Goal: Navigation & Orientation: Find specific page/section

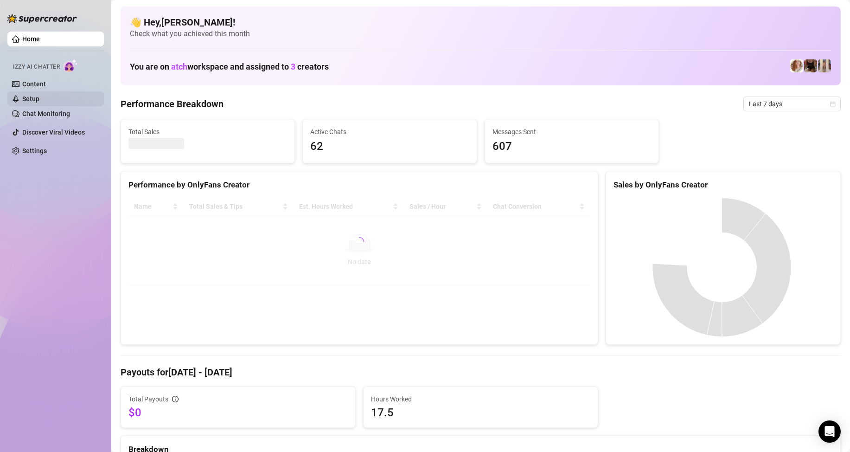
click at [24, 98] on link "Setup" at bounding box center [30, 98] width 17 height 7
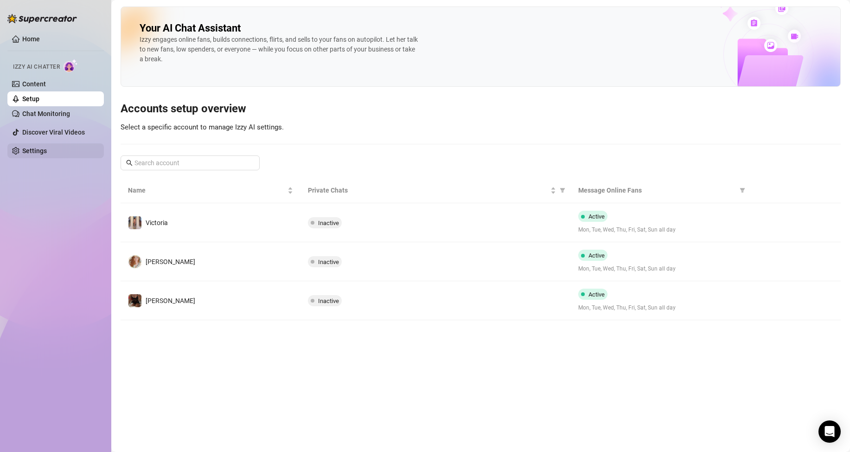
click at [32, 149] on link "Settings" at bounding box center [34, 150] width 25 height 7
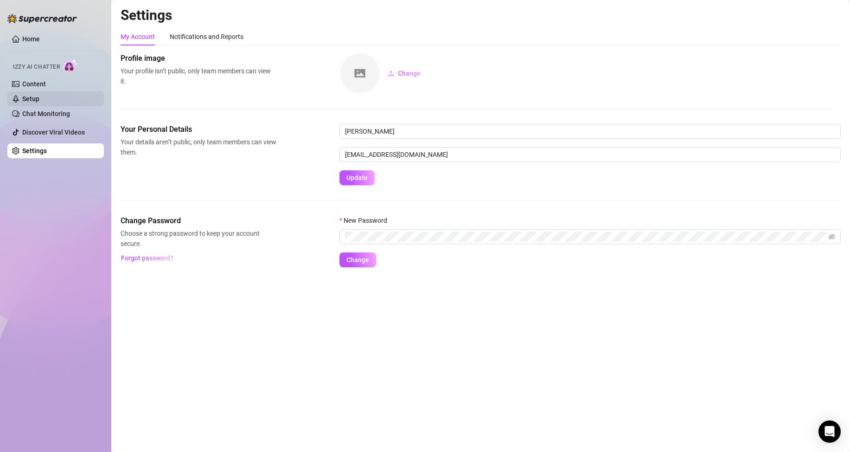
click at [39, 97] on link "Setup" at bounding box center [30, 98] width 17 height 7
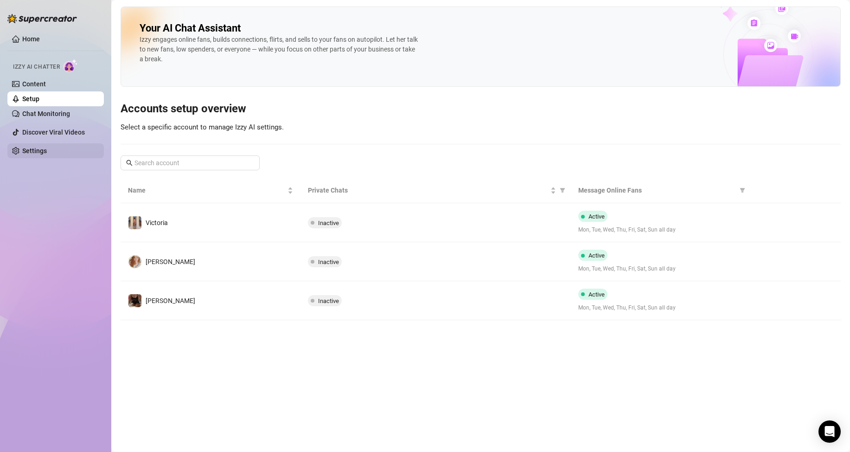
click at [47, 150] on link "Settings" at bounding box center [34, 150] width 25 height 7
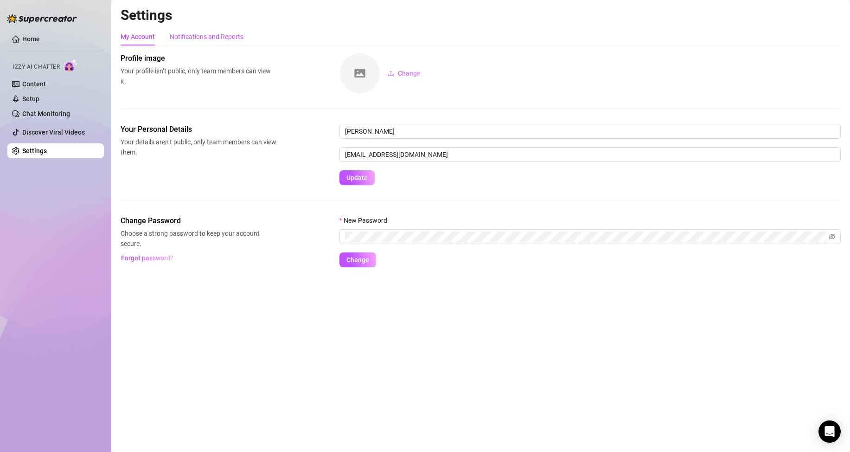
click at [208, 35] on div "Notifications and Reports" at bounding box center [207, 37] width 74 height 10
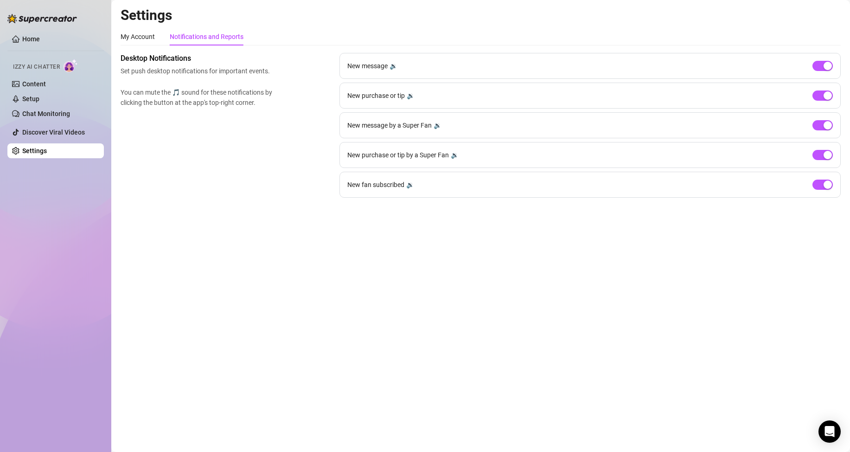
click at [155, 38] on div "My Account Notifications and Reports" at bounding box center [182, 37] width 123 height 18
click at [32, 82] on link "Content" at bounding box center [34, 83] width 24 height 7
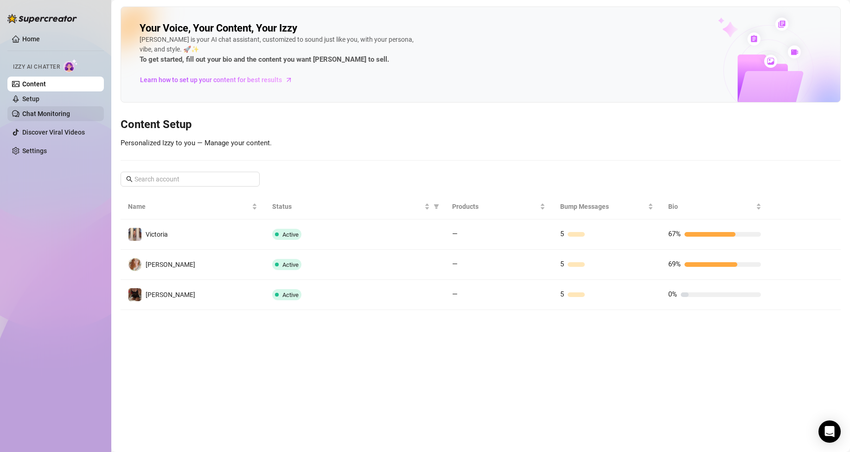
click at [70, 110] on link "Chat Monitoring" at bounding box center [46, 113] width 48 height 7
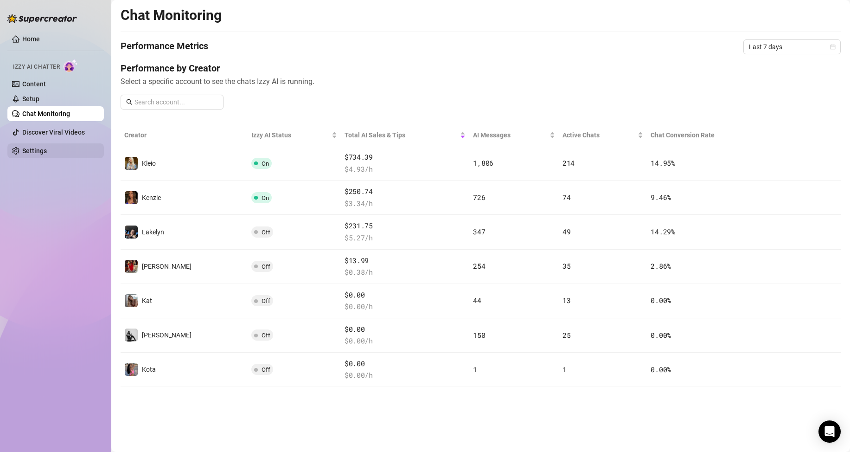
click at [33, 147] on link "Settings" at bounding box center [34, 150] width 25 height 7
